Goal: Learn about a topic

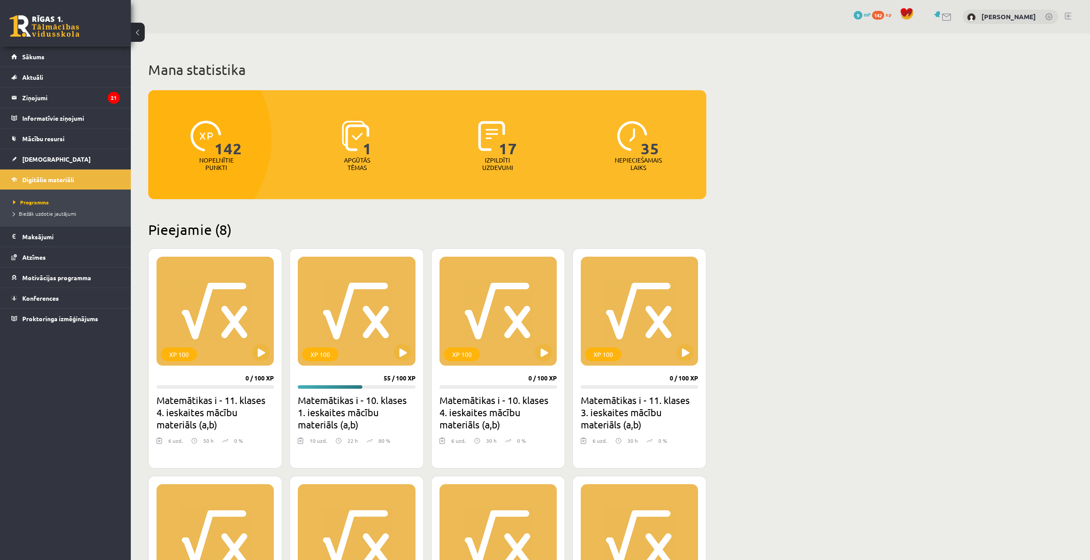
scroll to position [161, 0]
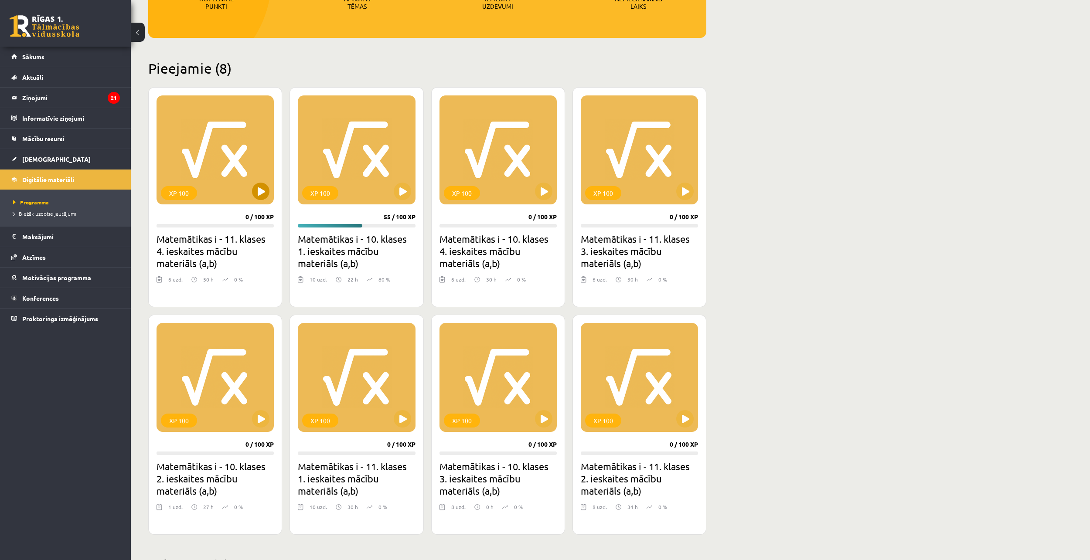
click at [237, 133] on div "XP 100" at bounding box center [215, 149] width 117 height 109
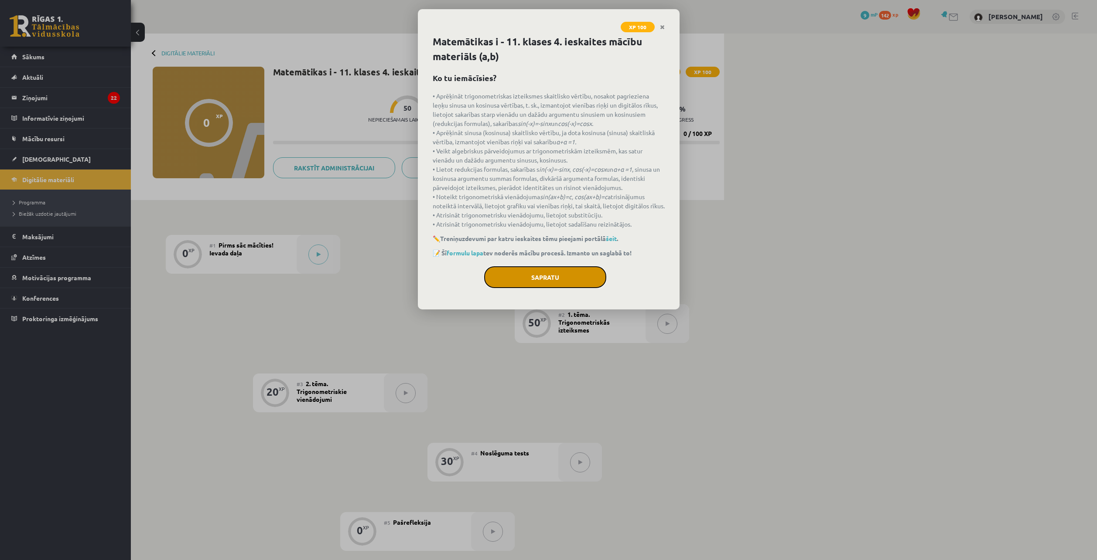
click at [567, 282] on button "Sapratu" at bounding box center [545, 277] width 122 height 22
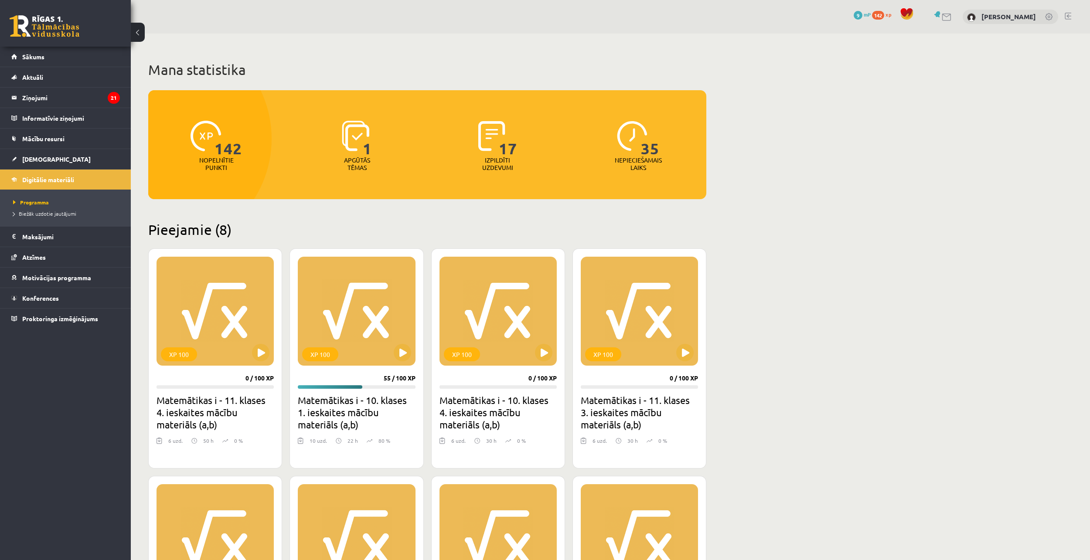
scroll to position [161, 0]
